Goal: Task Accomplishment & Management: Use online tool/utility

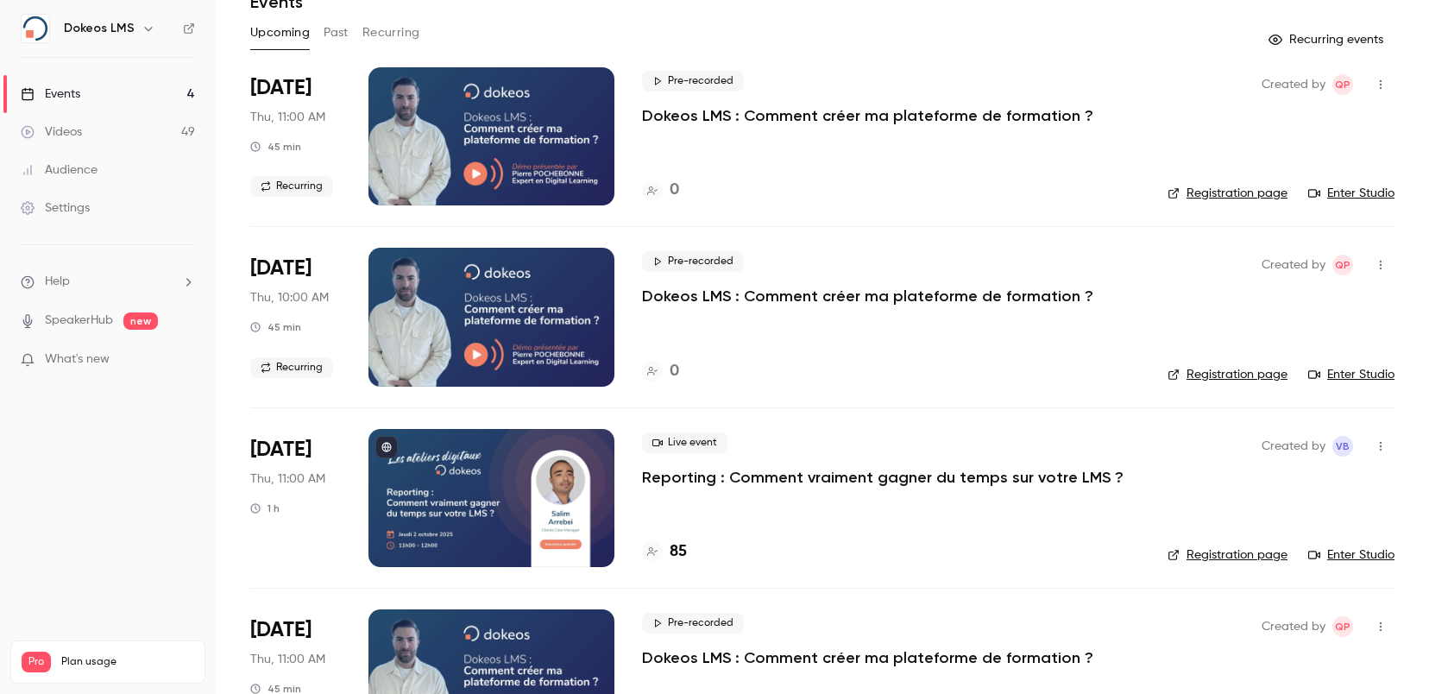
scroll to position [165, 0]
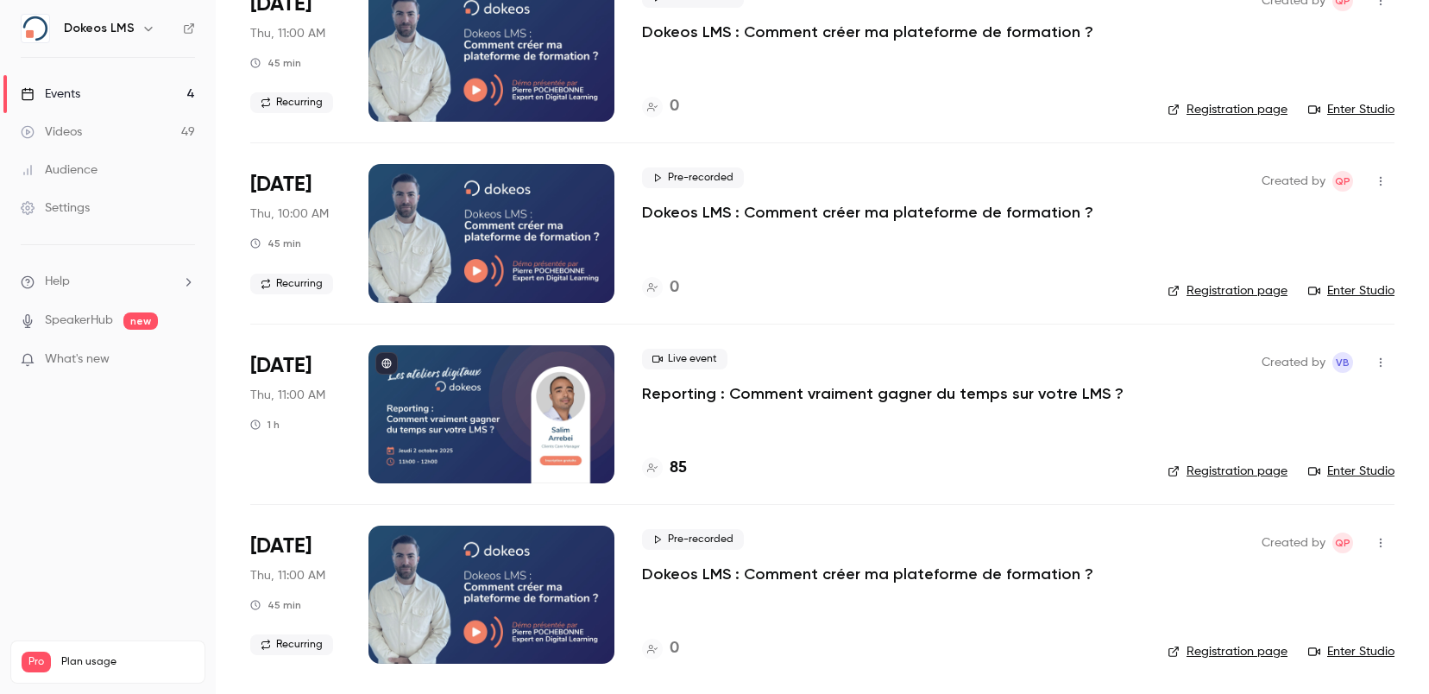
click at [670, 464] on h4 "85" at bounding box center [678, 467] width 17 height 23
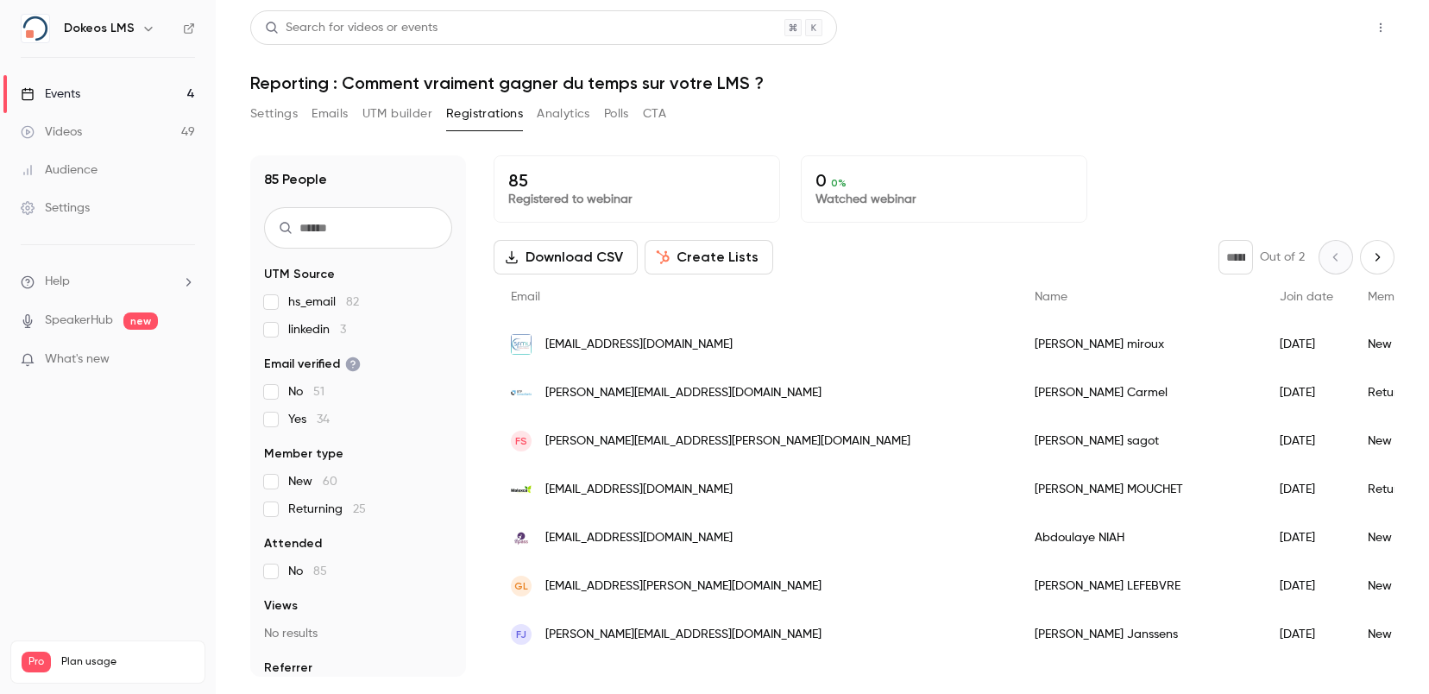
click at [1318, 22] on button "Share" at bounding box center [1319, 27] width 68 height 35
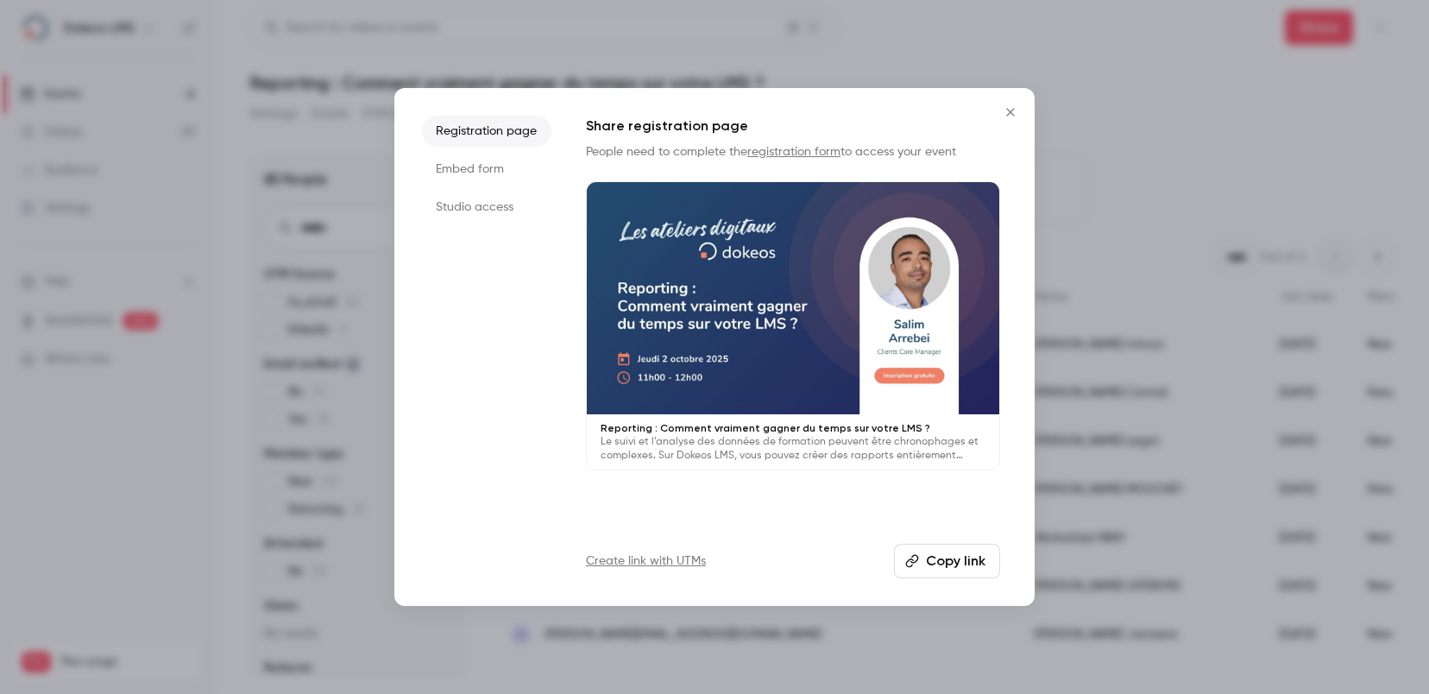
click at [1006, 110] on icon "Close" at bounding box center [1010, 112] width 21 height 14
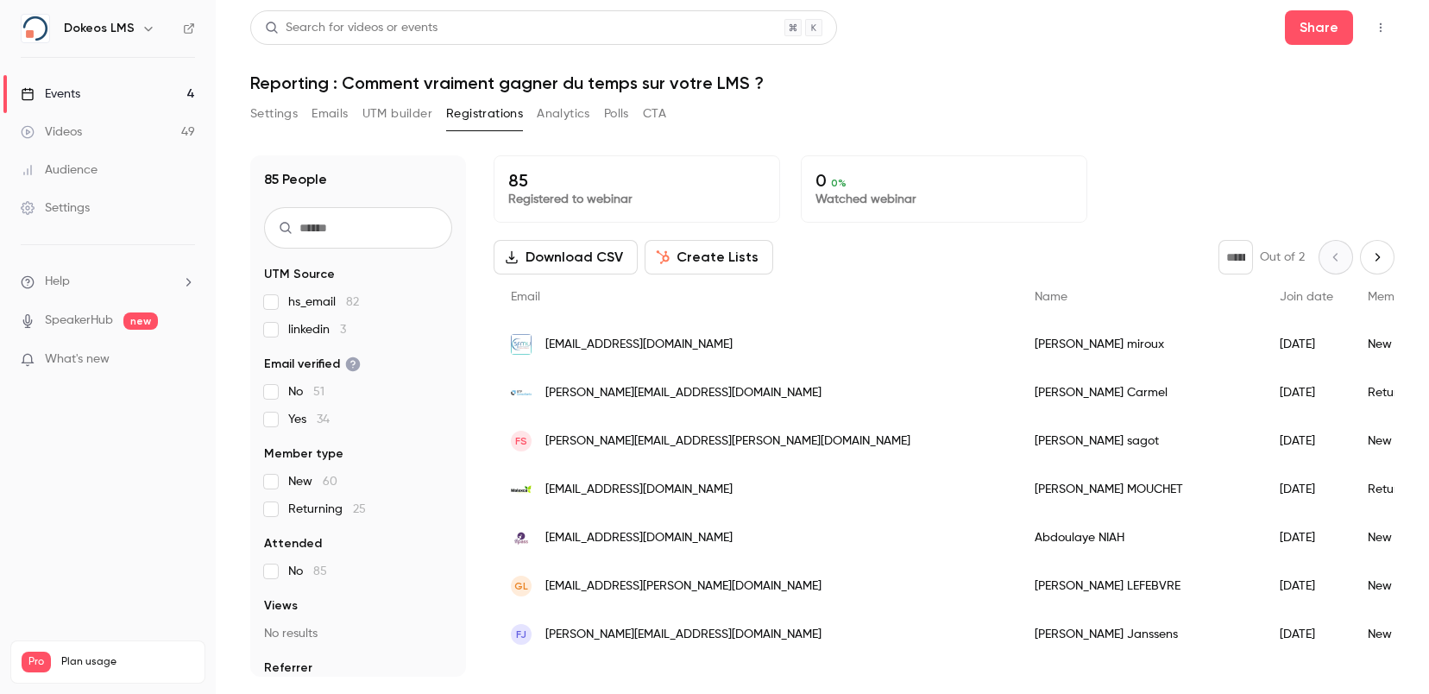
click at [335, 110] on button "Emails" at bounding box center [329, 114] width 36 height 28
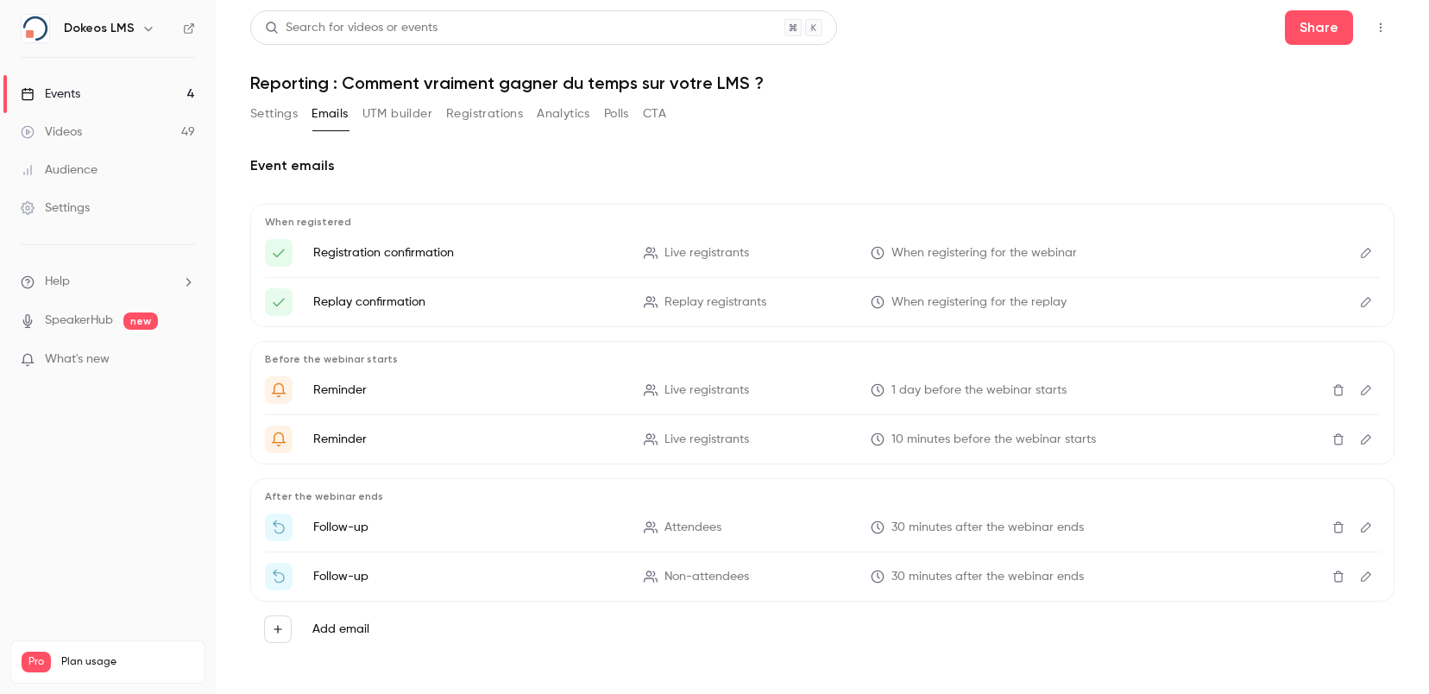
click at [389, 110] on button "UTM builder" at bounding box center [397, 114] width 70 height 28
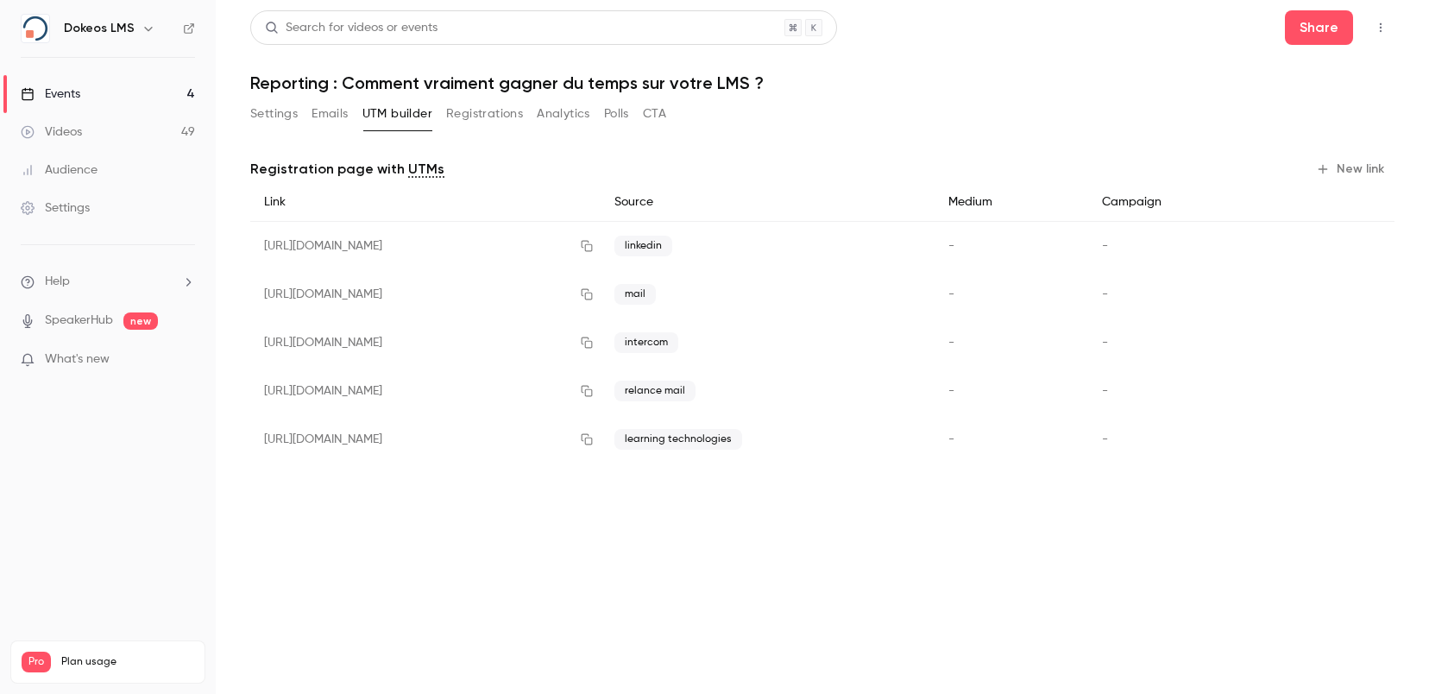
click at [1355, 173] on button "New link" at bounding box center [1351, 169] width 85 height 28
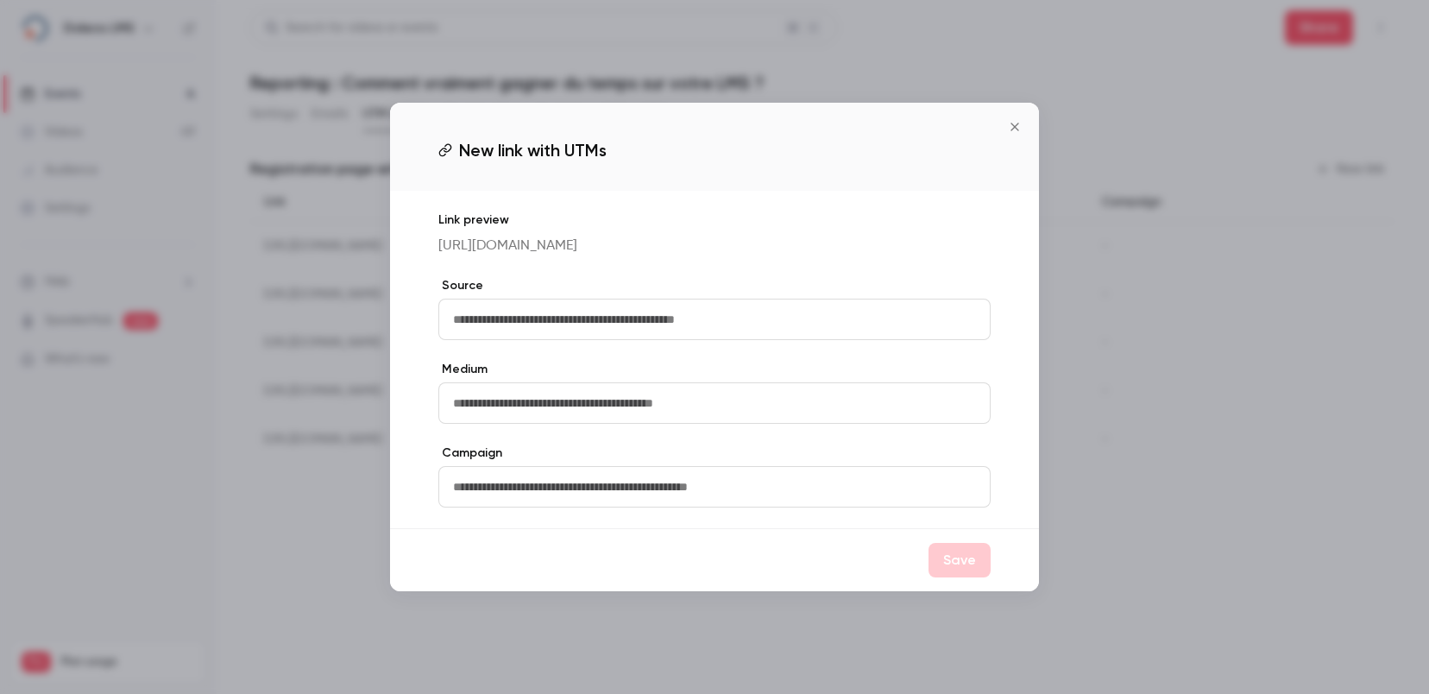
click at [583, 332] on input "text" at bounding box center [714, 319] width 552 height 41
type input "**********"
click at [950, 568] on button "Save" at bounding box center [959, 560] width 62 height 35
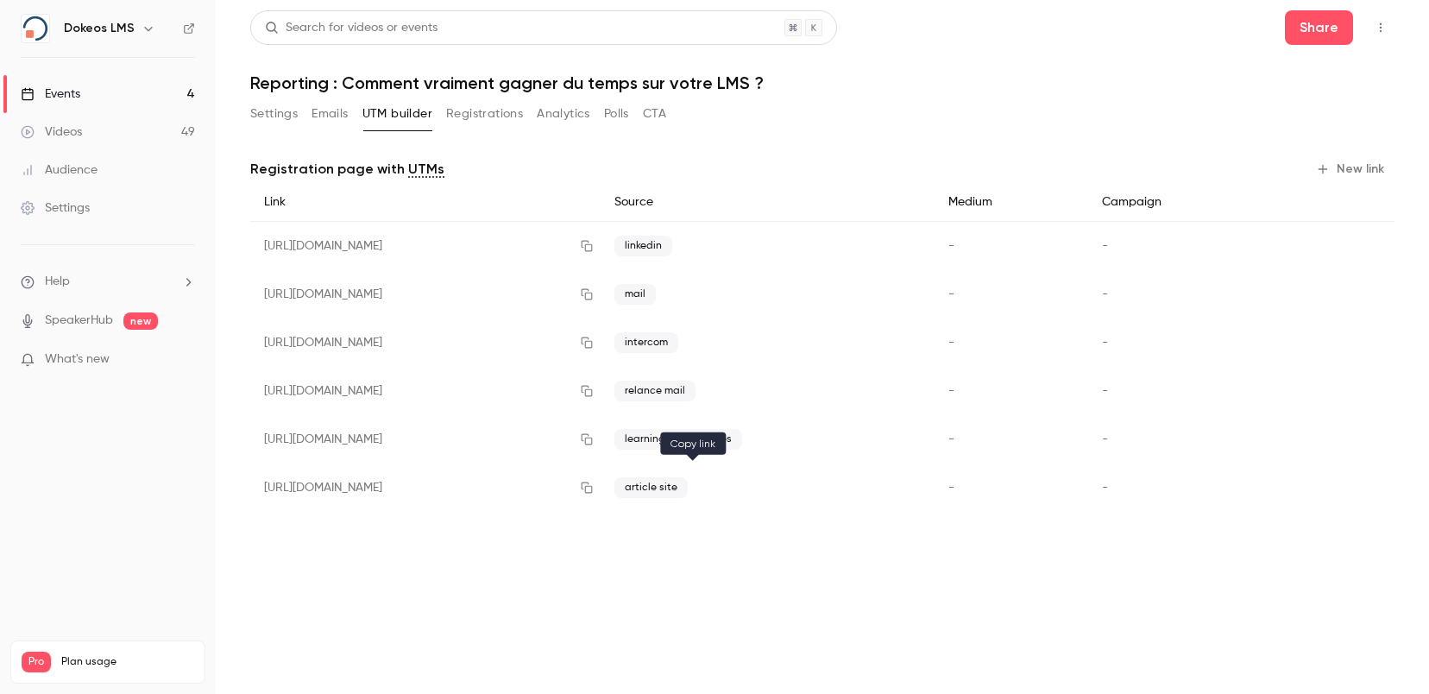
click at [594, 487] on icon "button" at bounding box center [587, 487] width 14 height 12
click at [85, 84] on link "Events 4" at bounding box center [108, 94] width 216 height 38
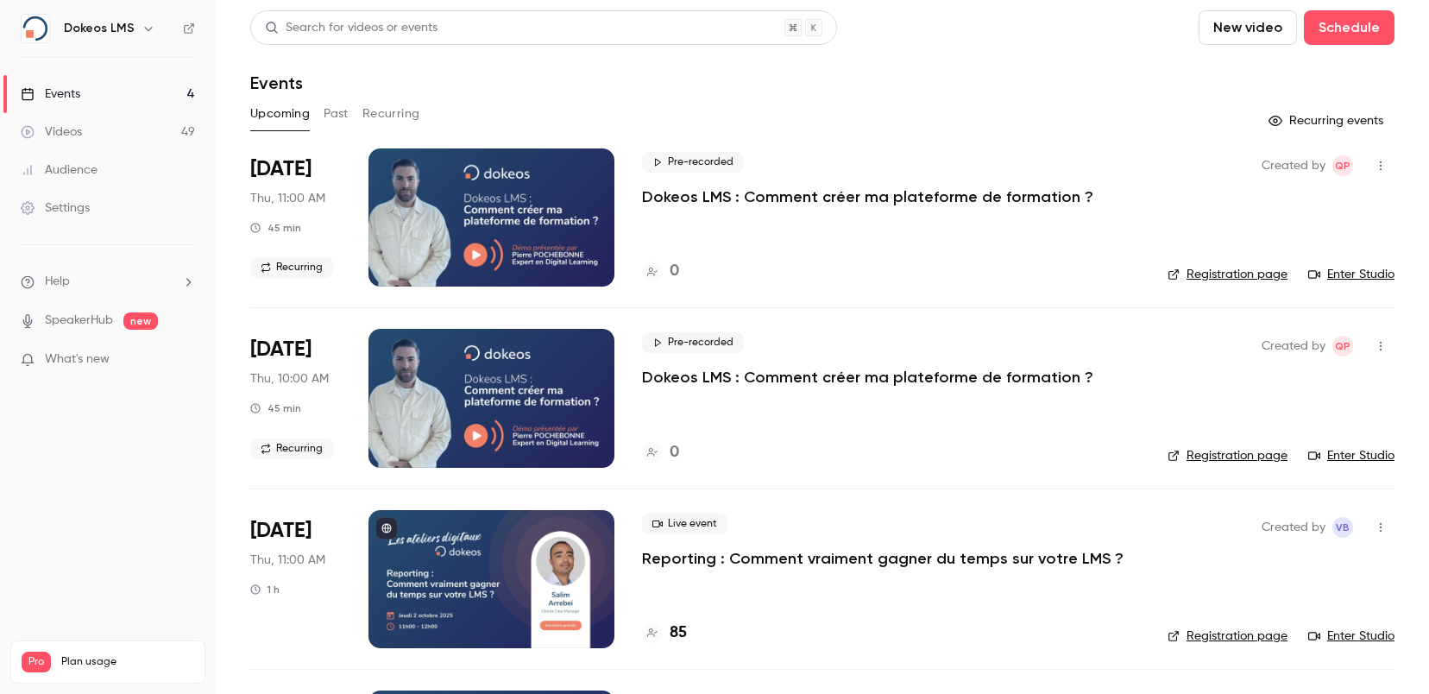
click at [1250, 634] on link "Registration page" at bounding box center [1227, 635] width 120 height 17
click at [73, 127] on div "Videos" at bounding box center [51, 131] width 61 height 17
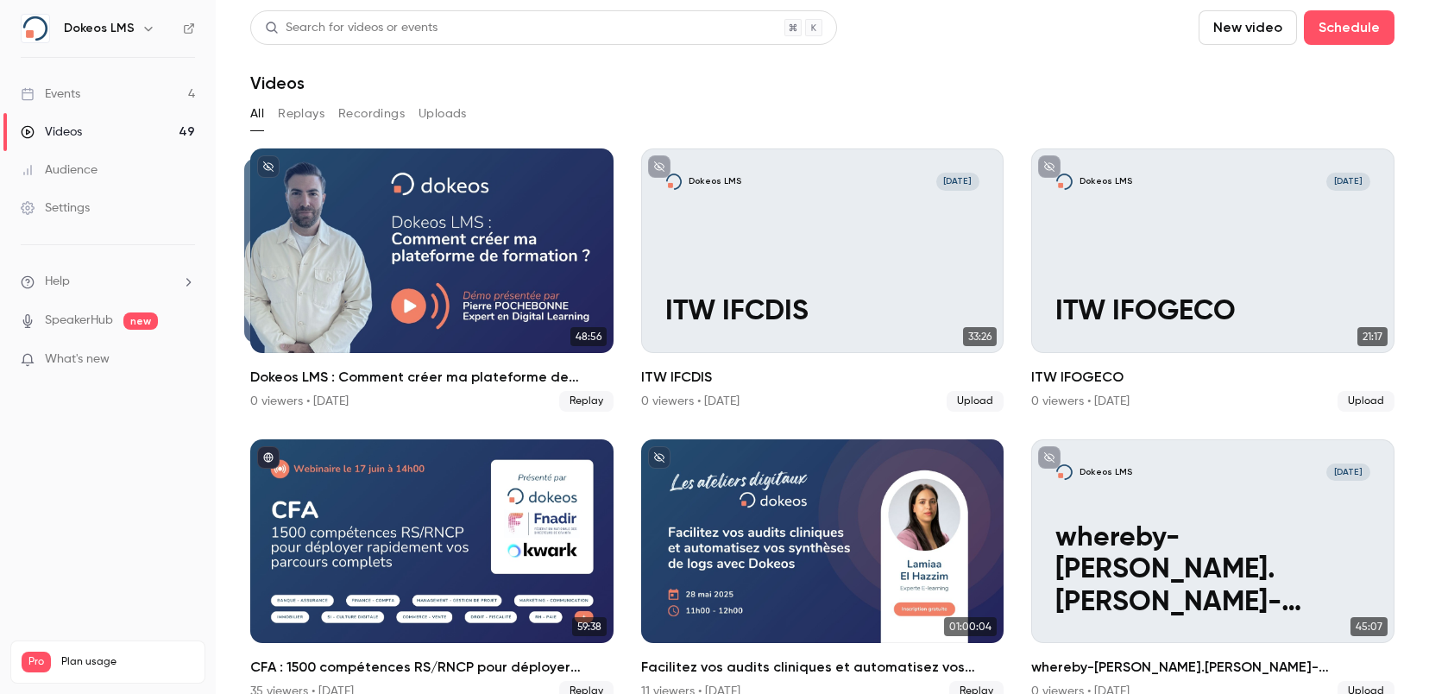
click at [463, 110] on button "Uploads" at bounding box center [442, 114] width 48 height 28
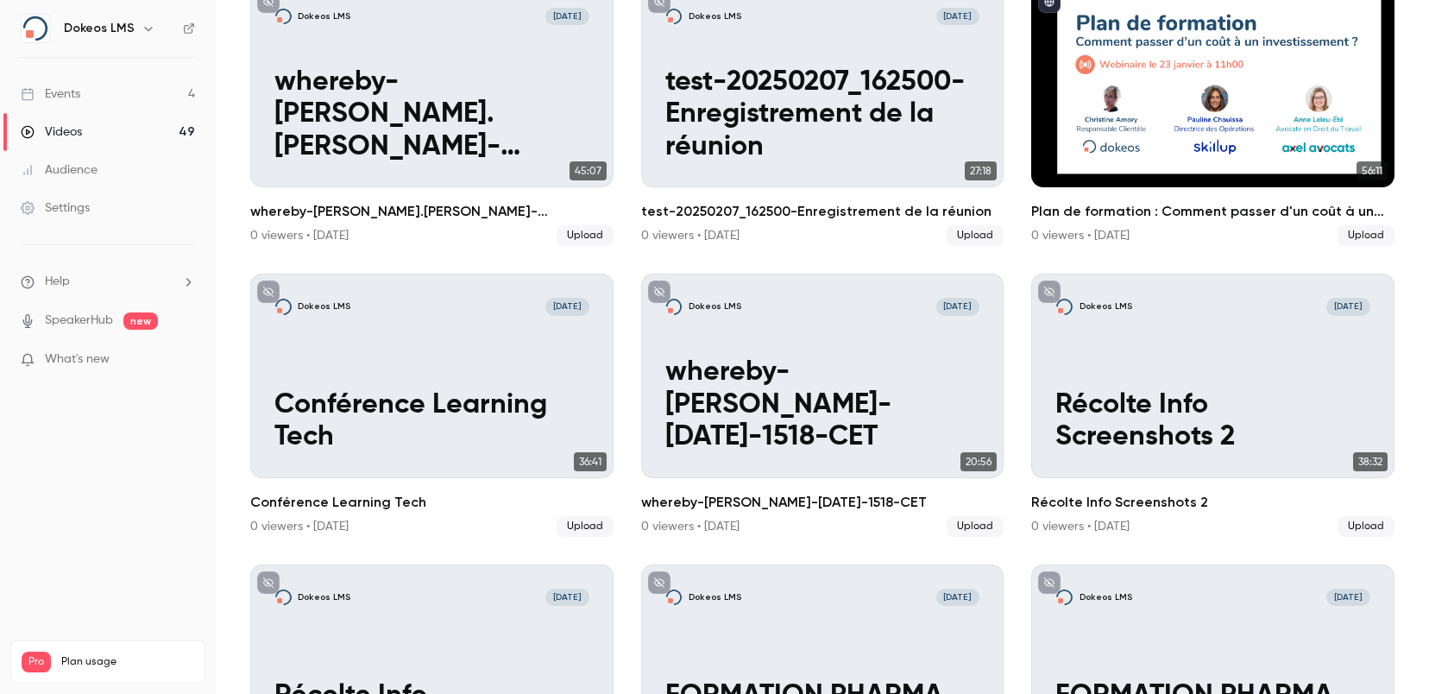
scroll to position [460, 0]
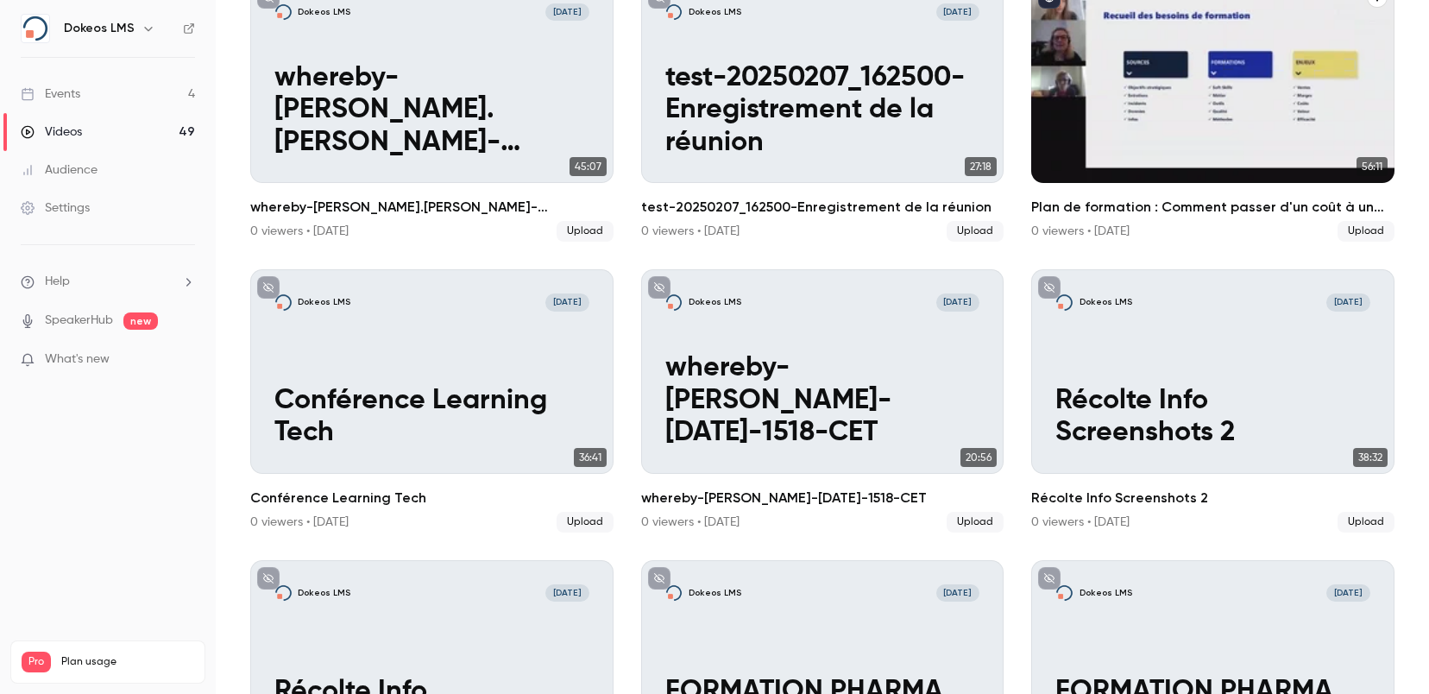
click at [1225, 107] on div "Plan de formation : Comment passer d'un coût à un investissement ?" at bounding box center [1212, 81] width 363 height 204
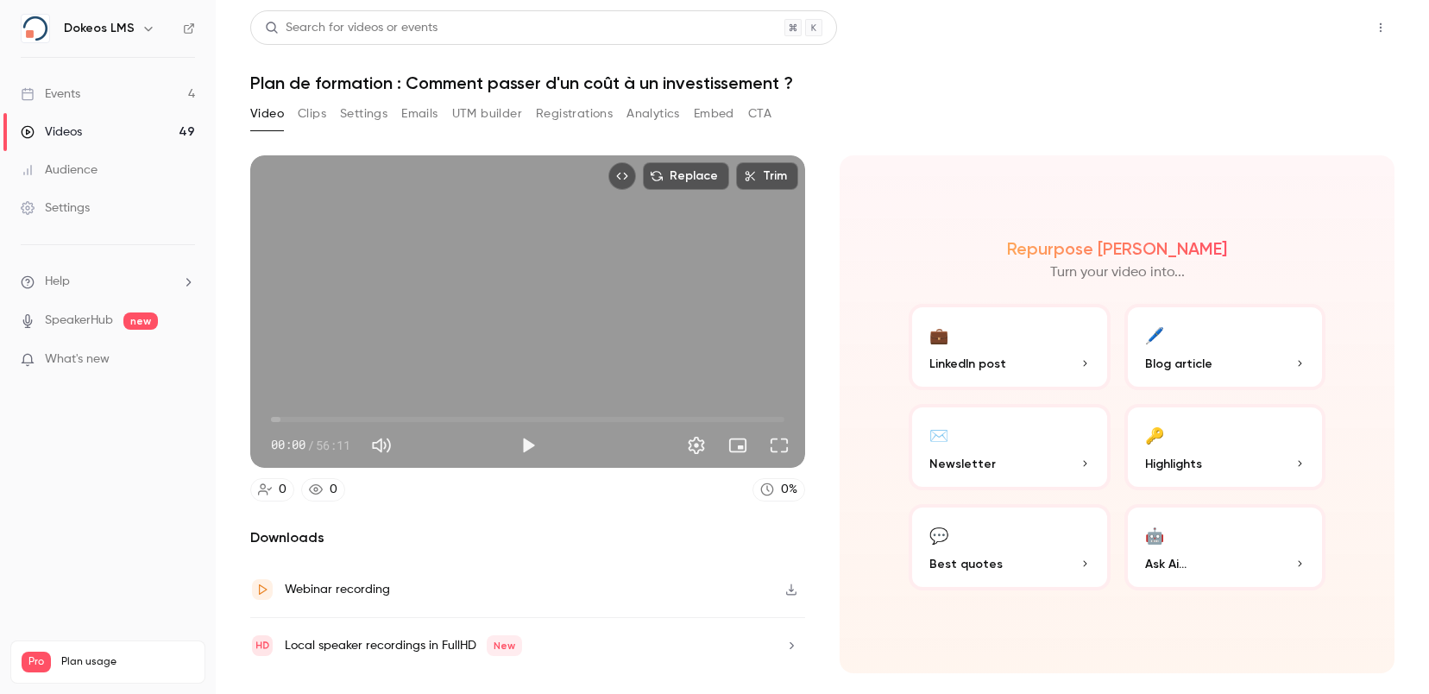
click at [1315, 31] on button "Share" at bounding box center [1319, 27] width 68 height 35
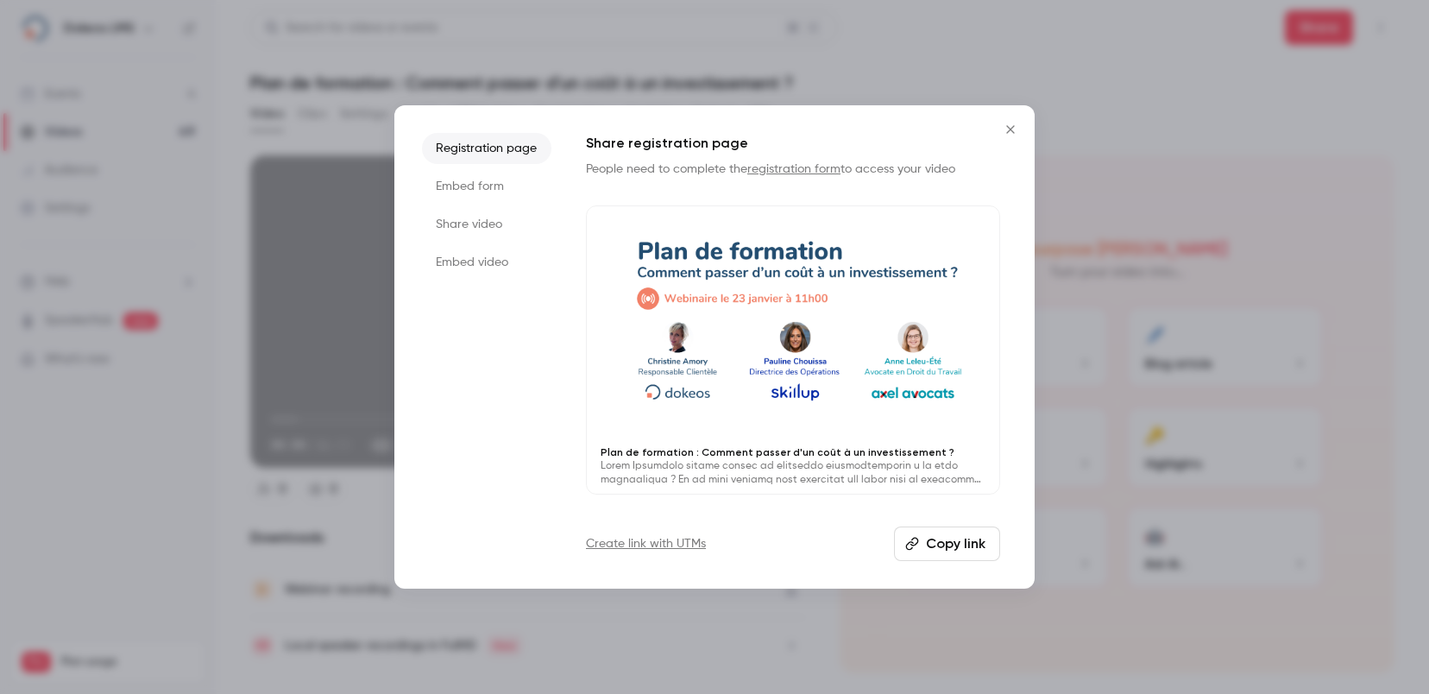
click at [951, 540] on button "Copy link" at bounding box center [947, 543] width 106 height 35
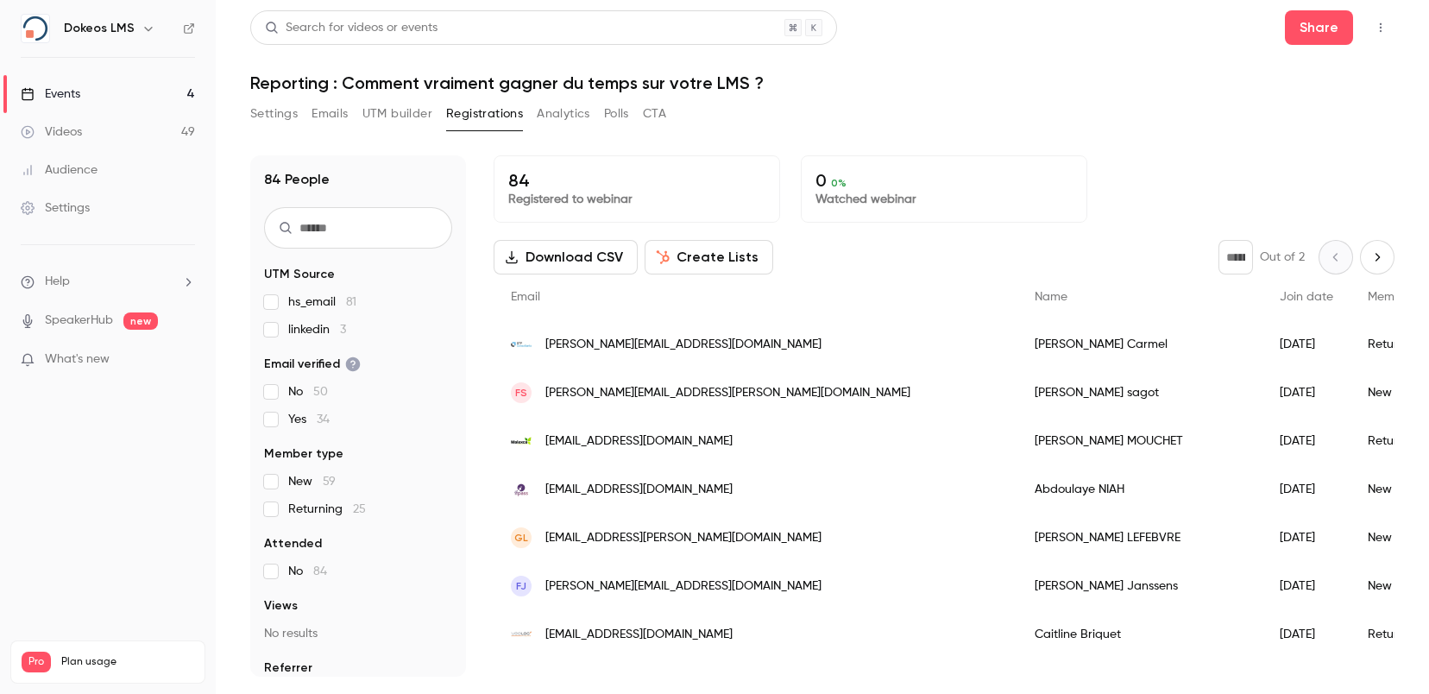
click at [336, 114] on button "Emails" at bounding box center [329, 114] width 36 height 28
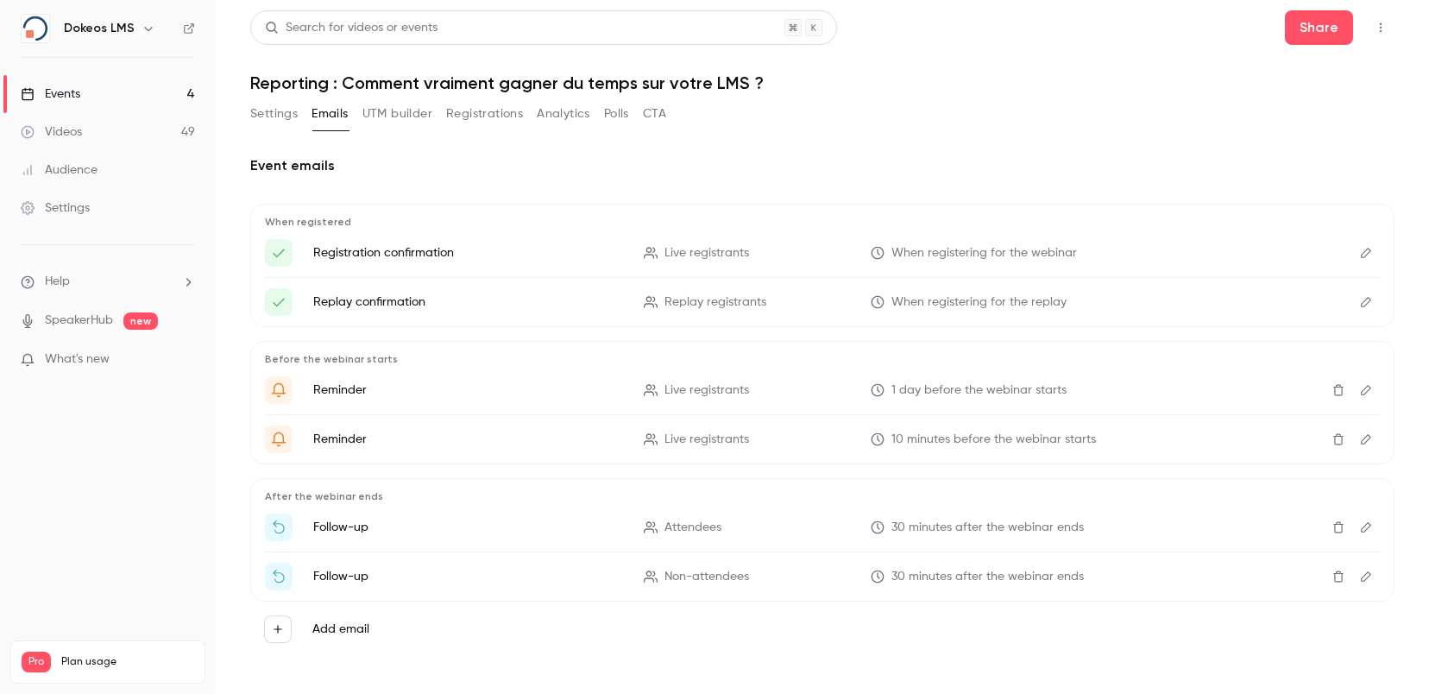
click at [390, 114] on button "UTM builder" at bounding box center [397, 114] width 70 height 28
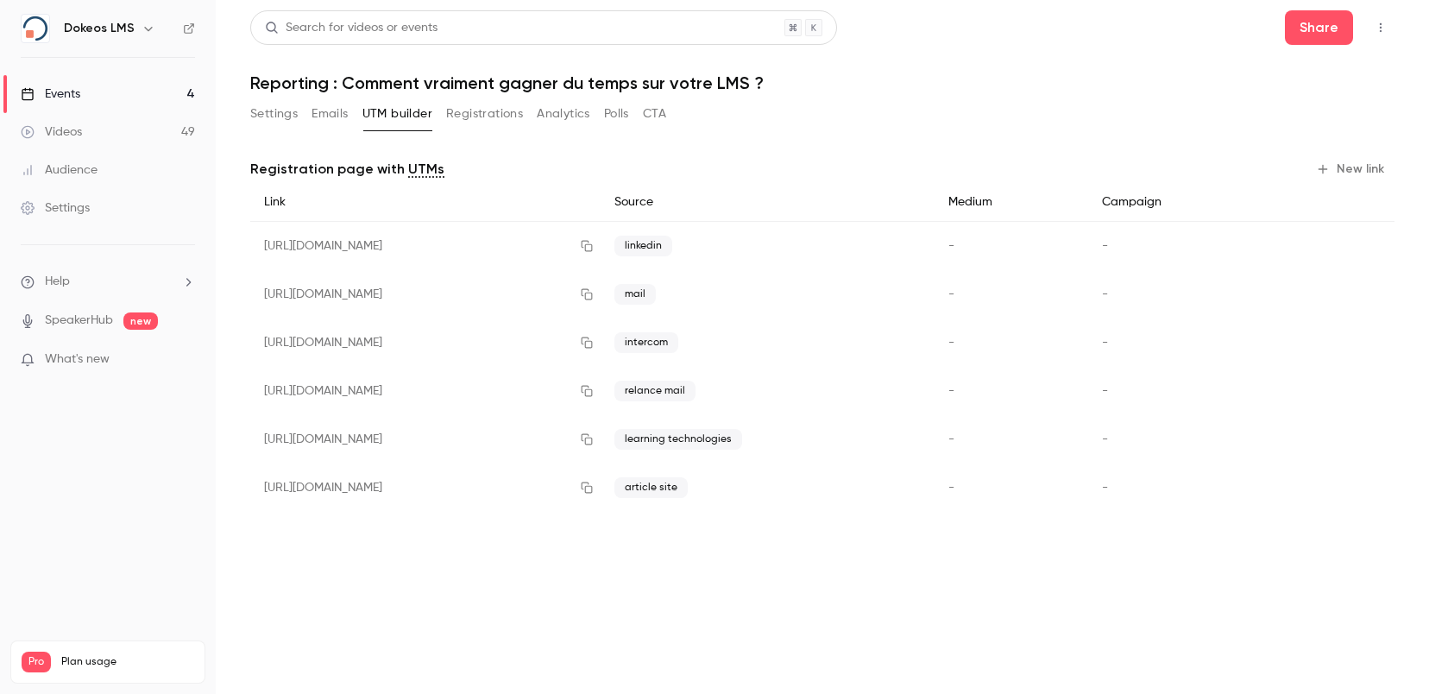
click at [483, 115] on button "Registrations" at bounding box center [484, 114] width 77 height 28
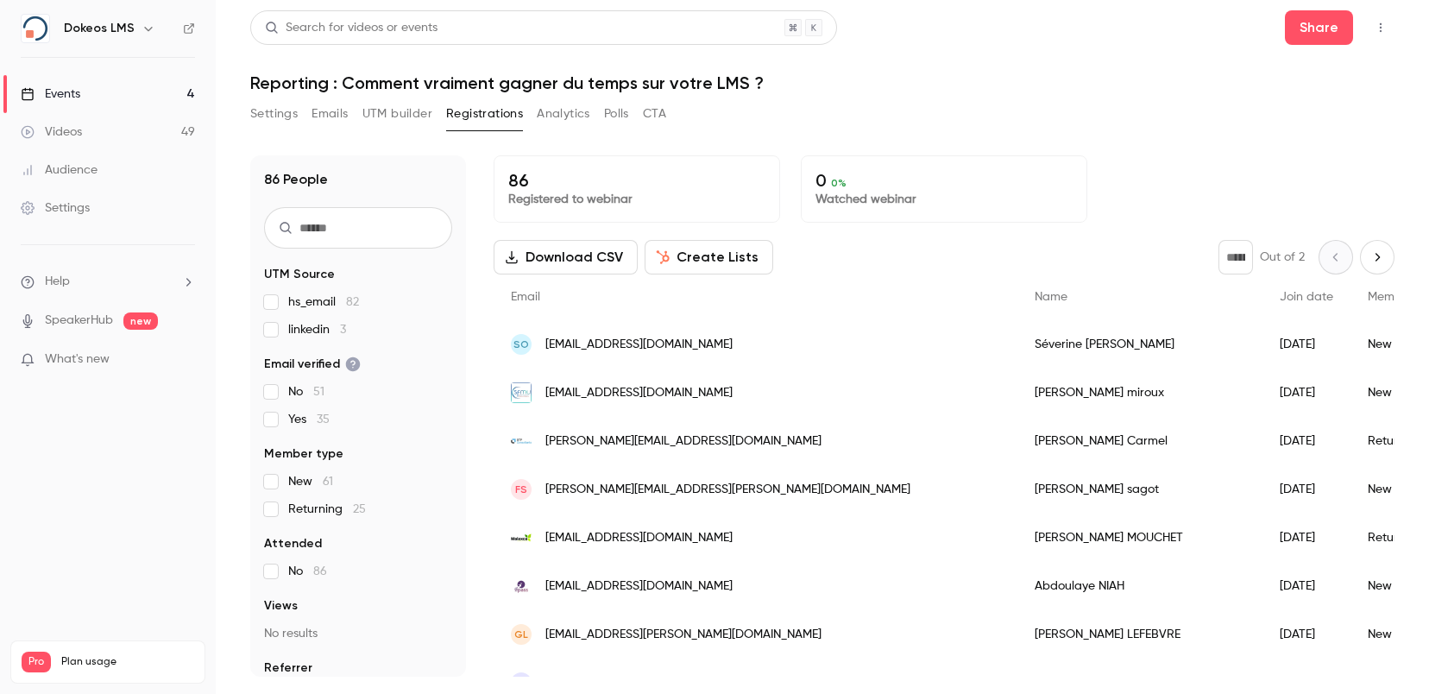
click at [404, 108] on button "UTM builder" at bounding box center [397, 114] width 70 height 28
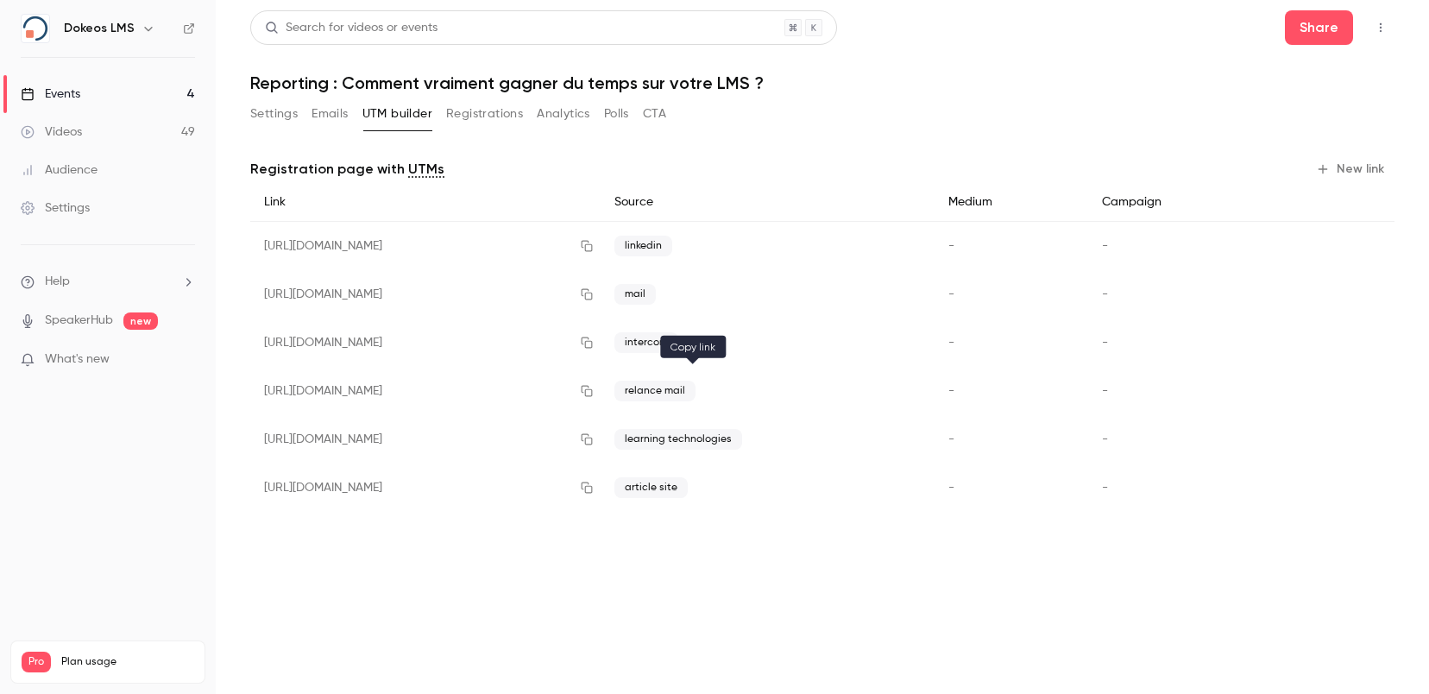
click at [594, 393] on icon "button" at bounding box center [587, 391] width 14 height 12
